Goal: Task Accomplishment & Management: Complete application form

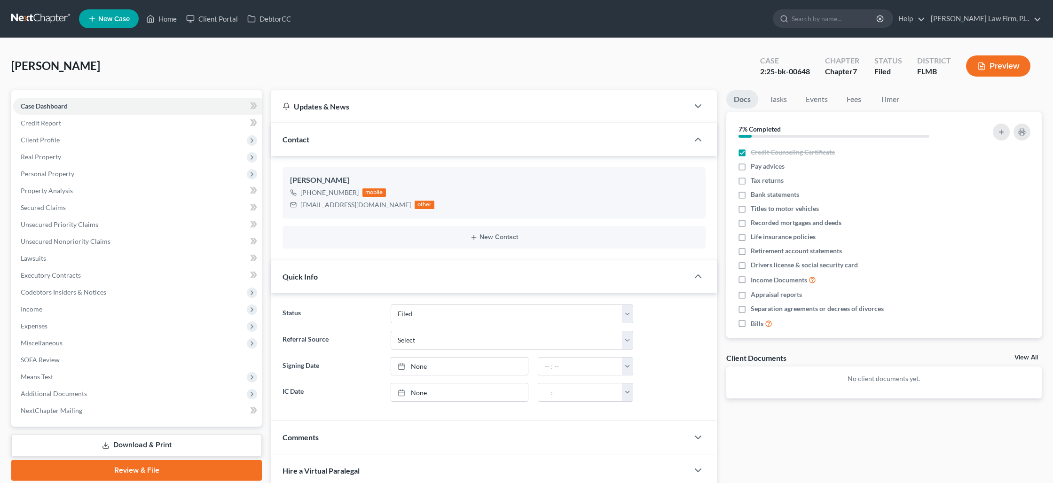
select select "2"
click at [176, 22] on link "Home" at bounding box center [162, 18] width 40 height 17
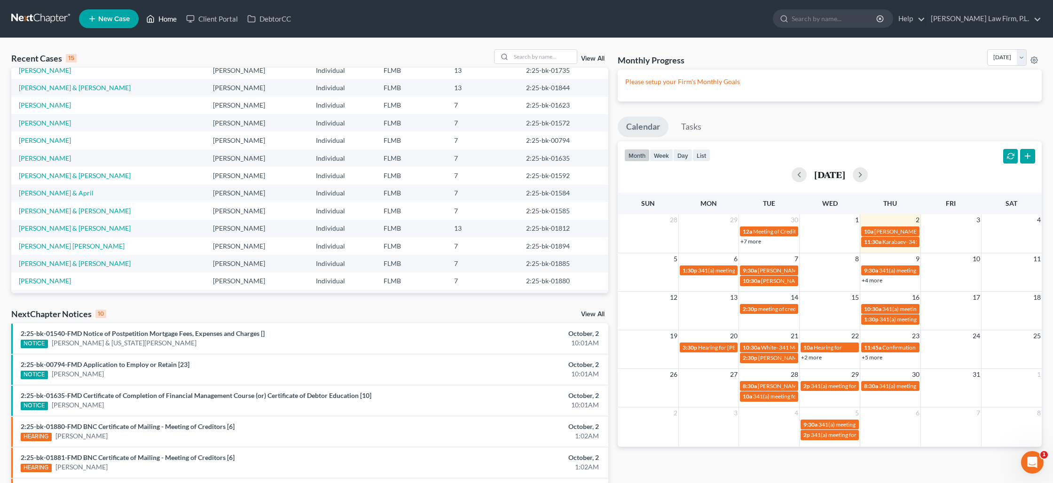
scroll to position [44, 0]
click at [523, 59] on input "search" at bounding box center [544, 57] width 66 height 14
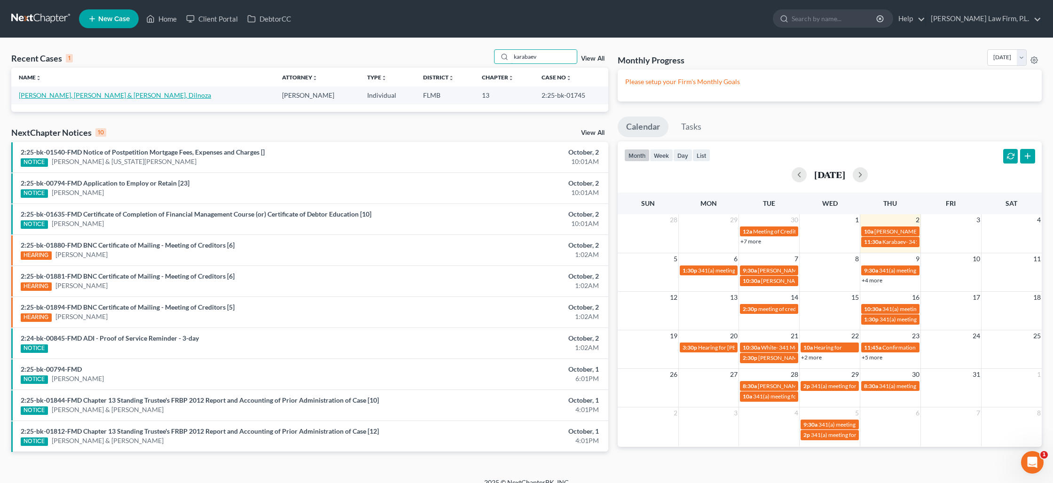
type input "karabaev"
click at [93, 97] on link "[PERSON_NAME], [PERSON_NAME] & [PERSON_NAME], Dilnoza" at bounding box center [115, 95] width 192 height 8
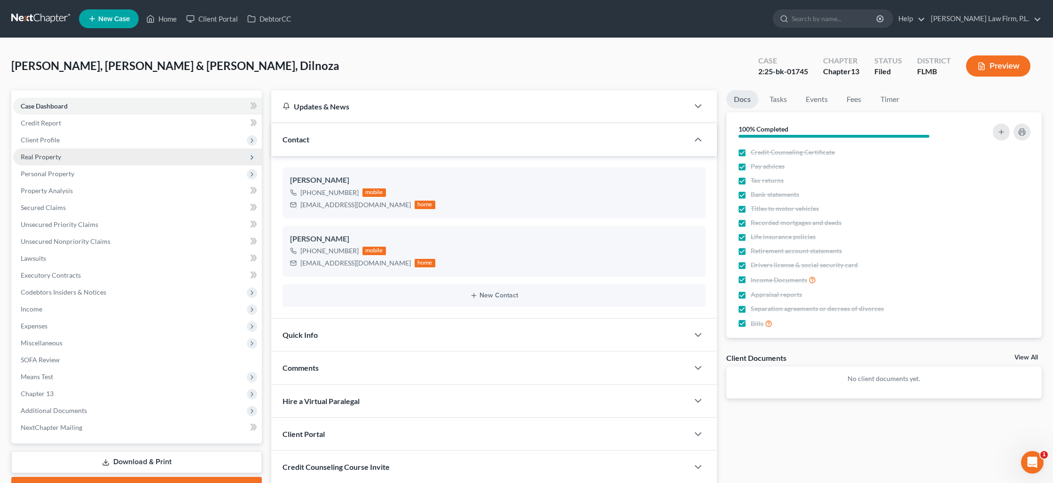
click at [38, 160] on span "Real Property" at bounding box center [41, 157] width 40 height 8
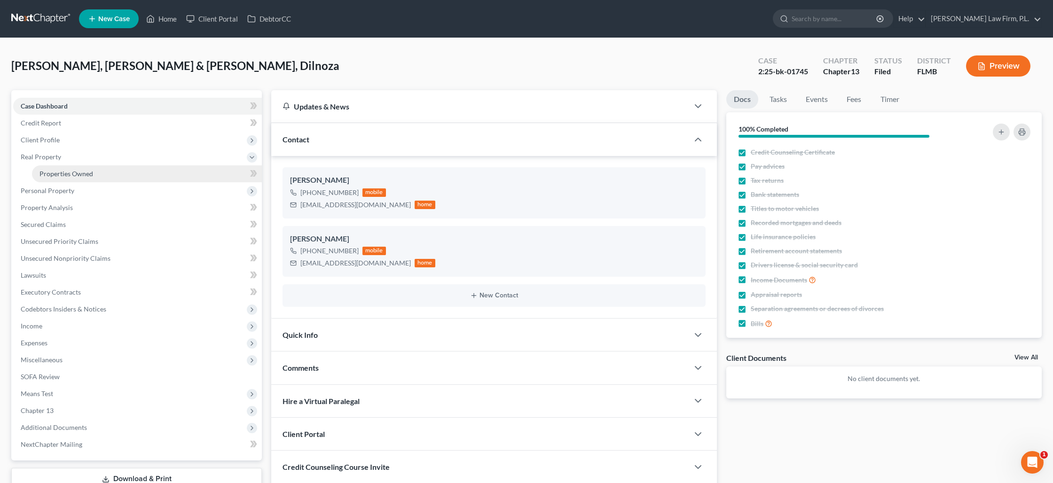
click at [56, 175] on span "Properties Owned" at bounding box center [66, 174] width 54 height 8
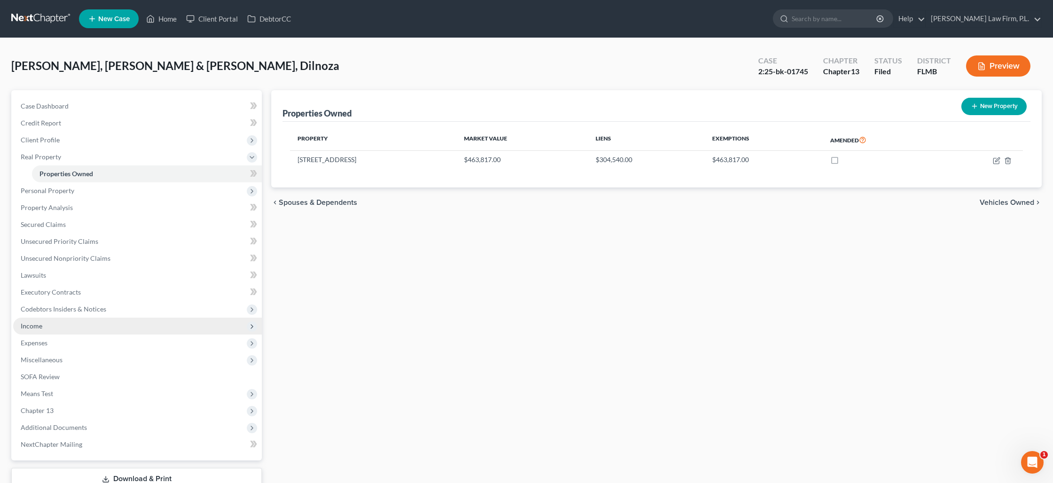
click at [41, 330] on span "Income" at bounding box center [137, 326] width 249 height 17
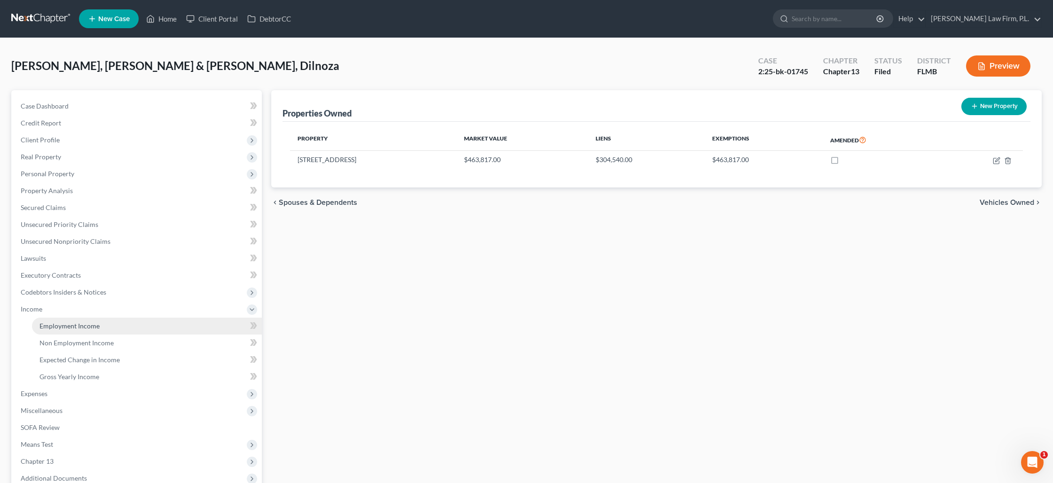
click at [57, 328] on span "Employment Income" at bounding box center [69, 326] width 60 height 8
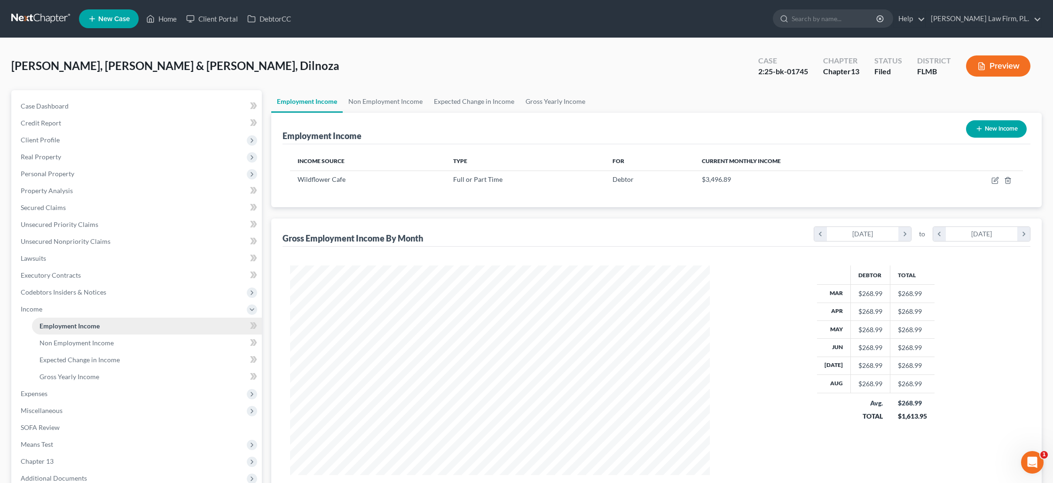
scroll to position [210, 438]
click at [381, 104] on link "Non Employment Income" at bounding box center [386, 101] width 86 height 23
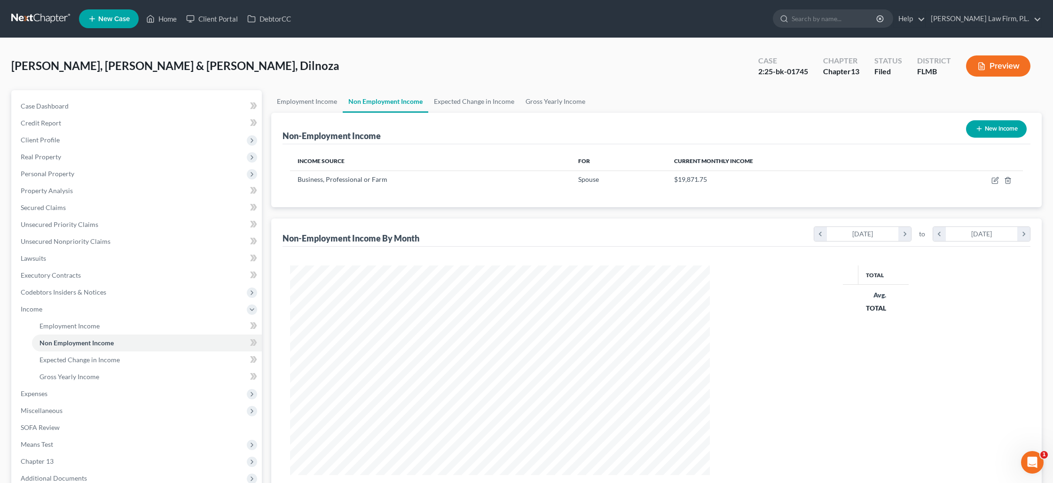
scroll to position [210, 438]
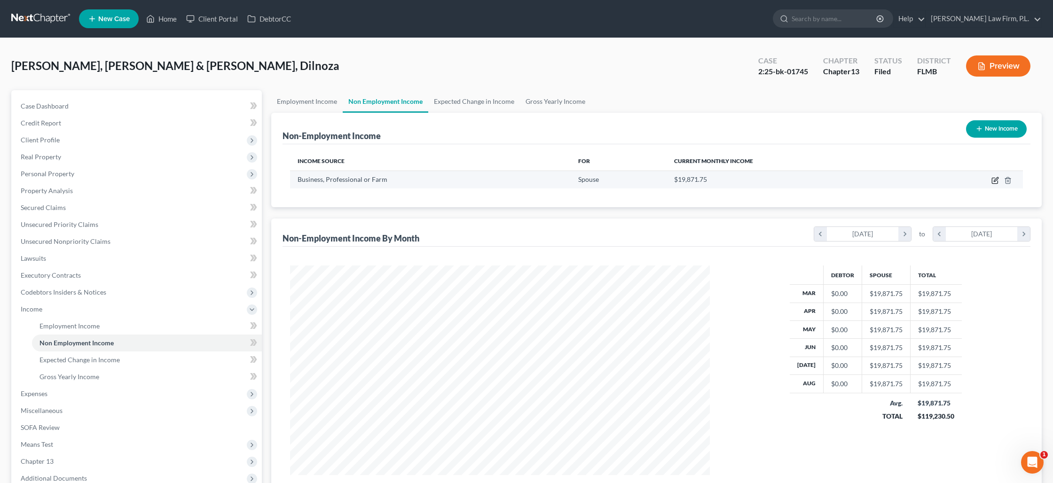
click at [993, 181] on icon "button" at bounding box center [996, 181] width 8 height 8
select select "10"
select select "0"
select select "36"
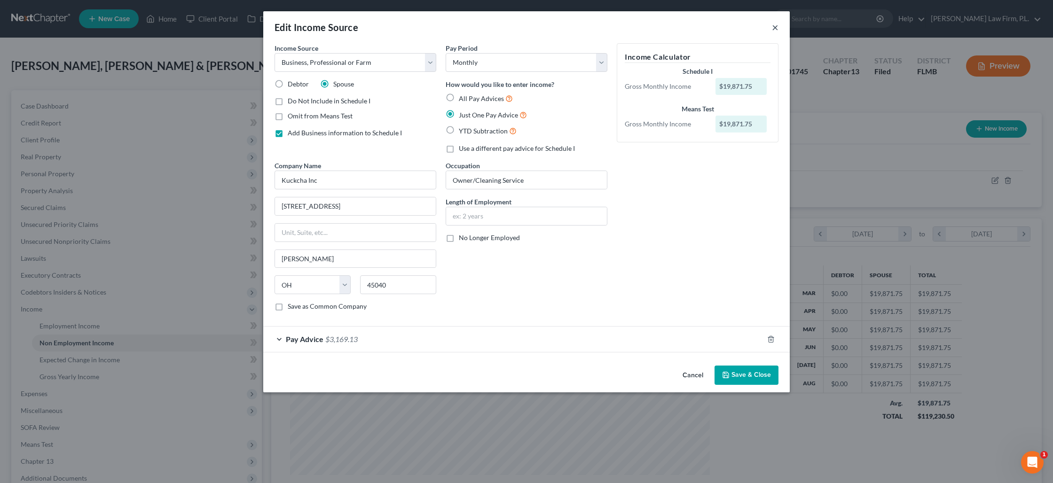
click at [773, 31] on button "×" at bounding box center [775, 27] width 7 height 11
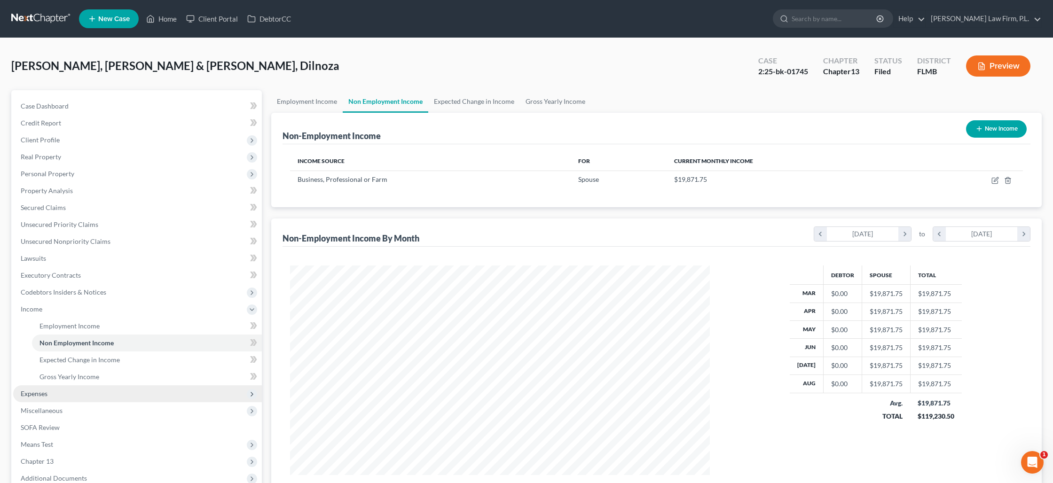
click at [95, 391] on span "Expenses" at bounding box center [137, 394] width 249 height 17
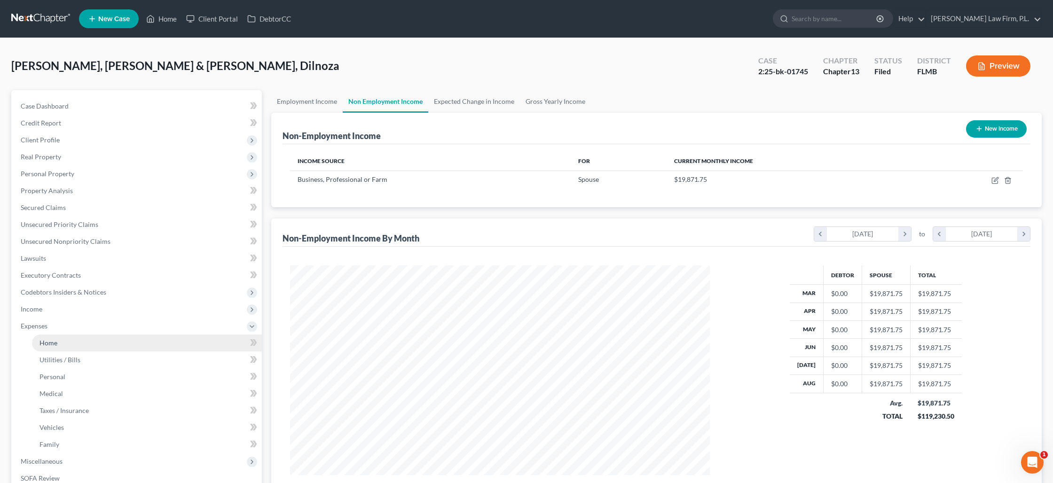
click at [87, 338] on link "Home" at bounding box center [147, 343] width 230 height 17
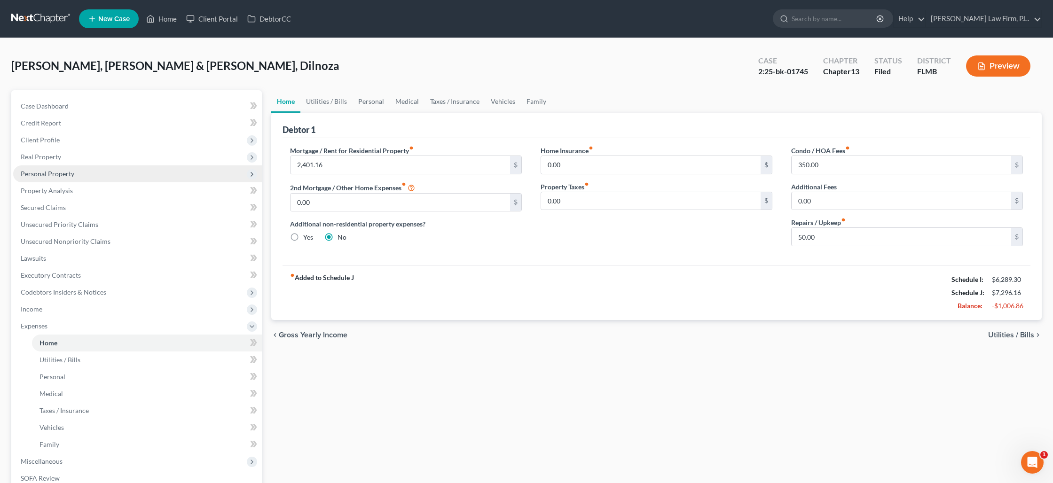
click at [59, 174] on span "Personal Property" at bounding box center [48, 174] width 54 height 8
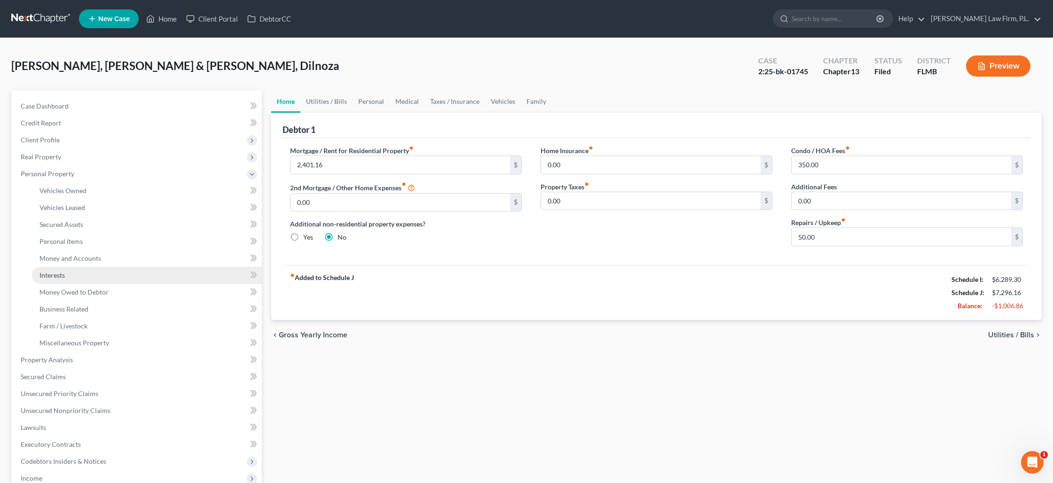
click at [71, 279] on link "Interests" at bounding box center [147, 275] width 230 height 17
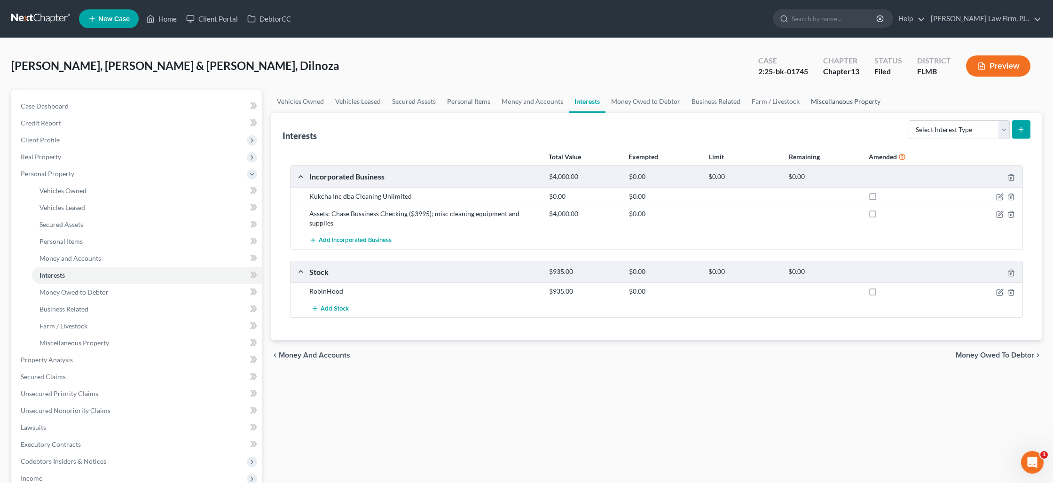
click at [814, 104] on link "Miscellaneous Property" at bounding box center [845, 101] width 81 height 23
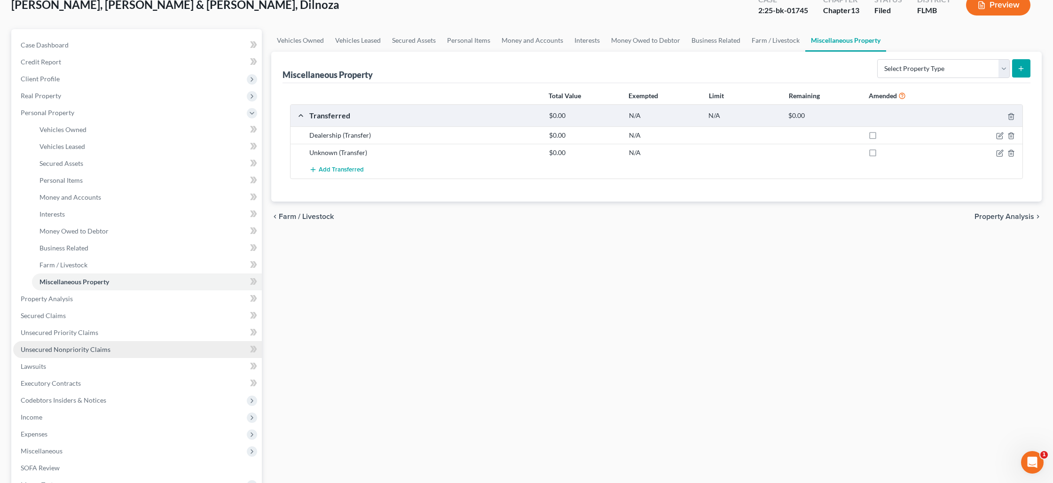
scroll to position [62, 0]
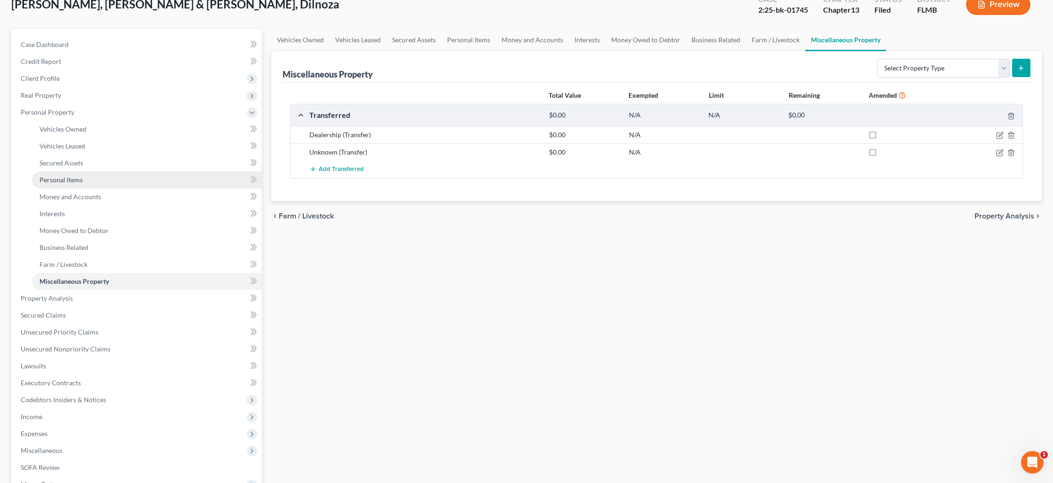
click at [65, 180] on span "Personal Items" at bounding box center [60, 180] width 43 height 8
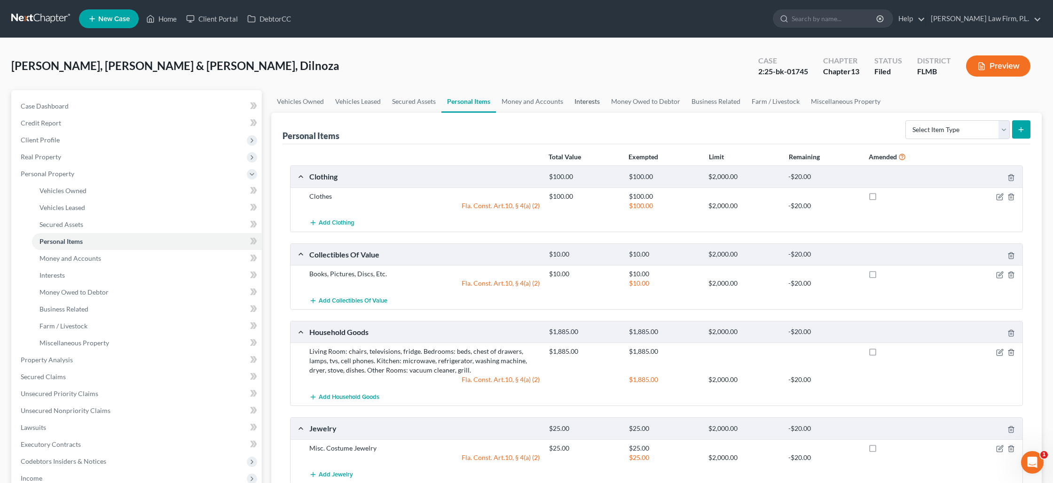
click at [587, 100] on link "Interests" at bounding box center [587, 101] width 37 height 23
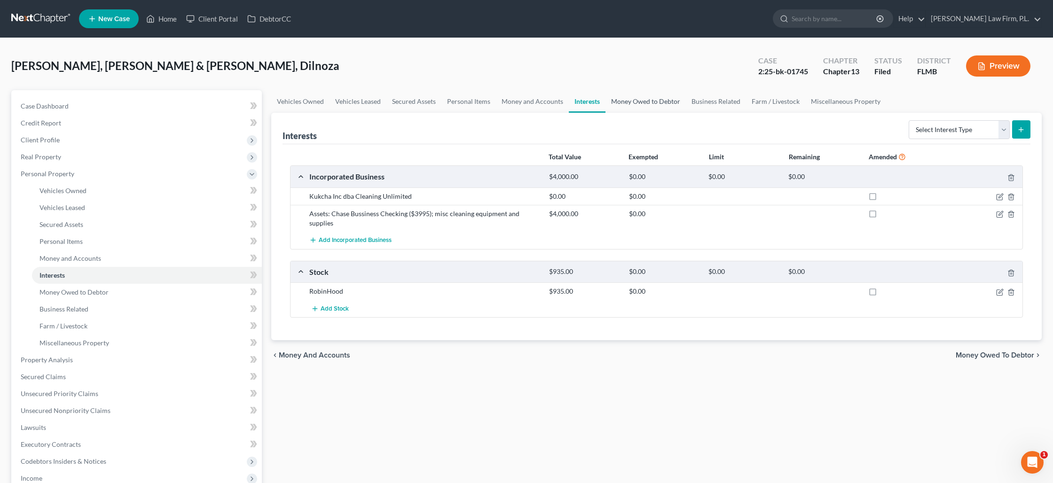
click at [627, 101] on link "Money Owed to Debtor" at bounding box center [646, 101] width 80 height 23
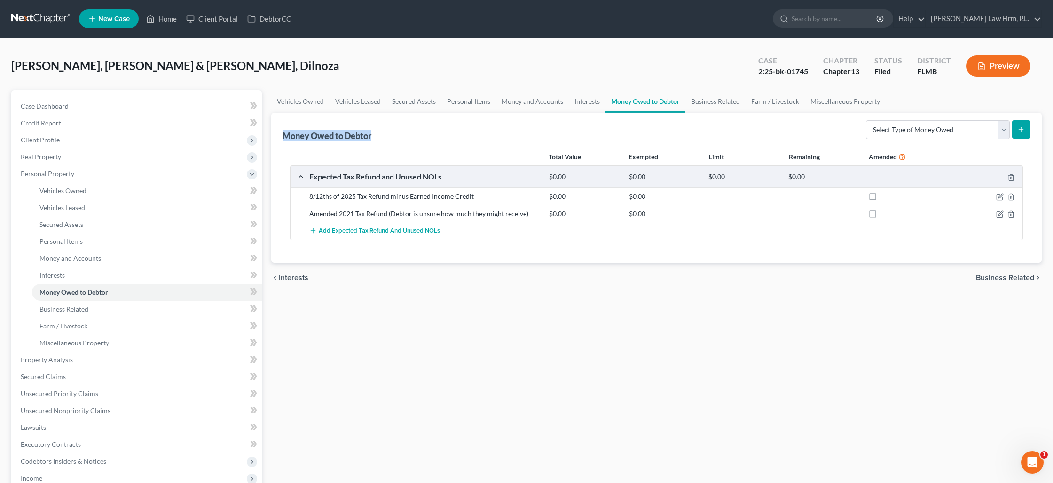
drag, startPoint x: 389, startPoint y: 134, endPoint x: 286, endPoint y: 134, distance: 103.0
click at [286, 134] on div "Money Owed to Debtor Select Type of Money Owed Accounts Receivable Alimony Chil…" at bounding box center [657, 128] width 748 height 31
click at [95, 414] on link "Unsecured Nonpriority Claims" at bounding box center [137, 410] width 249 height 17
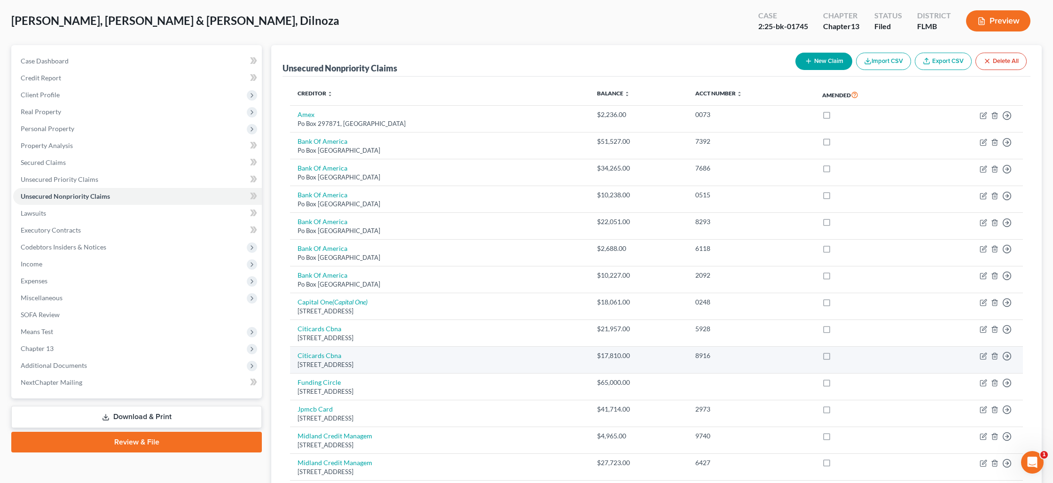
scroll to position [45, 0]
